Goal: Information Seeking & Learning: Learn about a topic

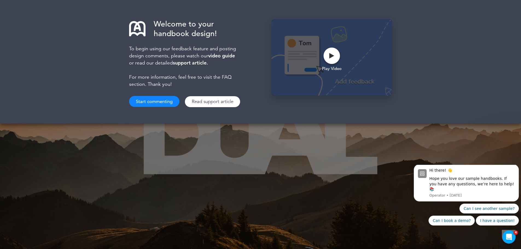
drag, startPoint x: 9, startPoint y: 7, endPoint x: 392, endPoint y: 214, distance: 434.9
click at [392, 214] on div "Welcome to your handbook design! To begin using our feedback feature and postin…" at bounding box center [260, 124] width 521 height 249
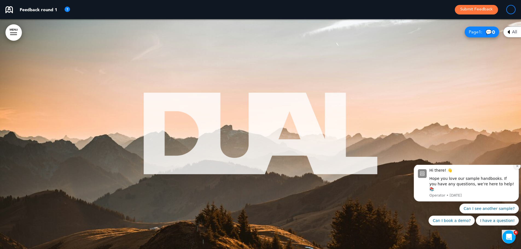
drag, startPoint x: 516, startPoint y: 171, endPoint x: 931, endPoint y: 335, distance: 446.1
click at [517, 168] on icon "Dismiss notification" at bounding box center [517, 166] width 3 height 3
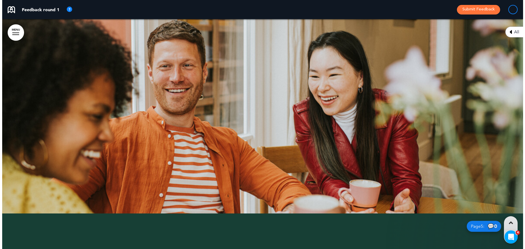
scroll to position [602, 0]
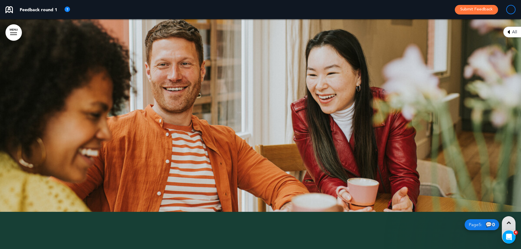
click at [13, 32] on link "MENU" at bounding box center [13, 32] width 16 height 16
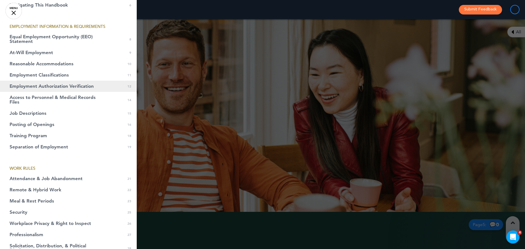
scroll to position [0, 0]
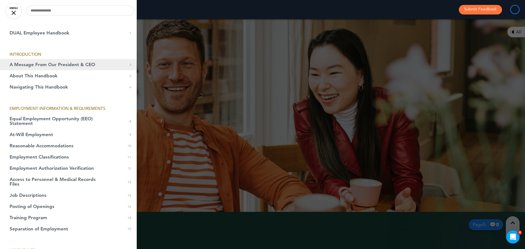
click at [57, 63] on span "A Message From Our President & CEO" at bounding box center [53, 64] width 86 height 5
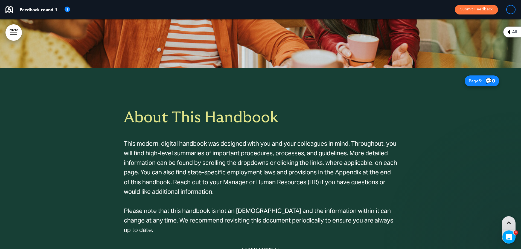
scroll to position [800, 0]
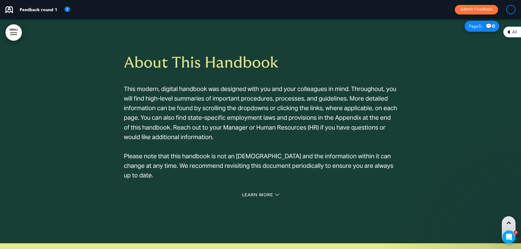
click at [270, 191] on div "Learn More" at bounding box center [260, 195] width 273 height 11
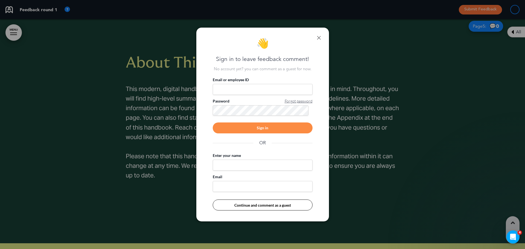
click at [319, 38] on link at bounding box center [319, 38] width 4 height 4
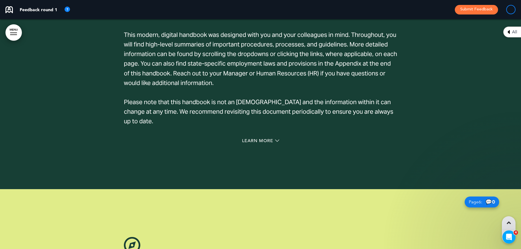
scroll to position [855, 0]
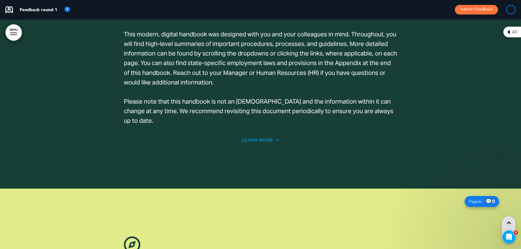
click at [266, 140] on span "Learn More" at bounding box center [257, 140] width 31 height 4
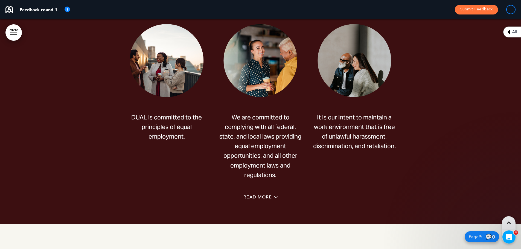
scroll to position [2118, 0]
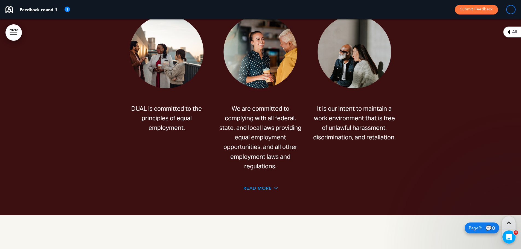
click at [259, 188] on span "Read More" at bounding box center [257, 188] width 28 height 4
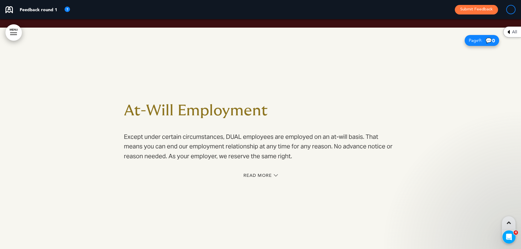
scroll to position [2610, 0]
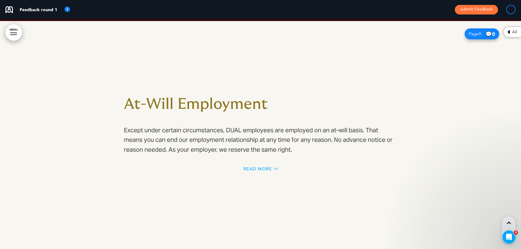
click at [253, 169] on span "Read More" at bounding box center [257, 169] width 28 height 4
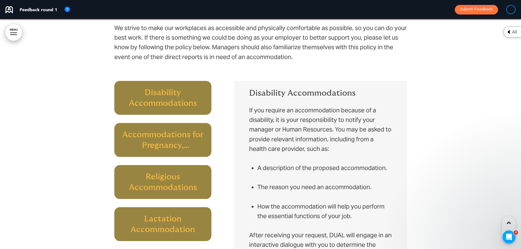
scroll to position [2938, 0]
